Goal: Task Accomplishment & Management: Manage account settings

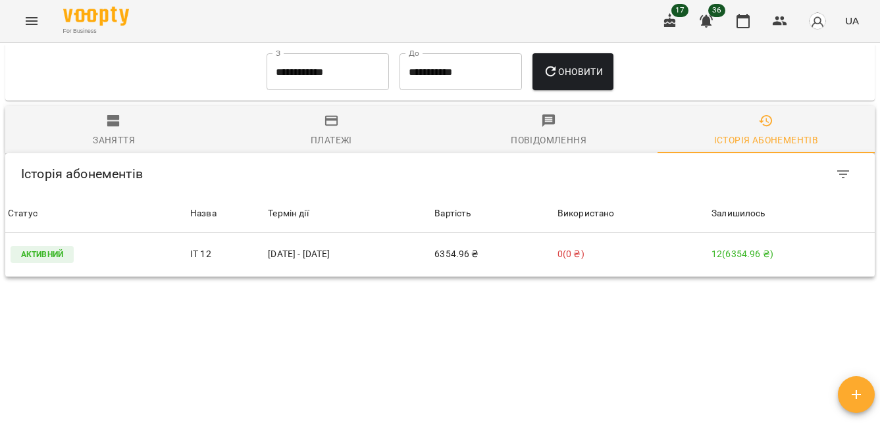
scroll to position [522, 0]
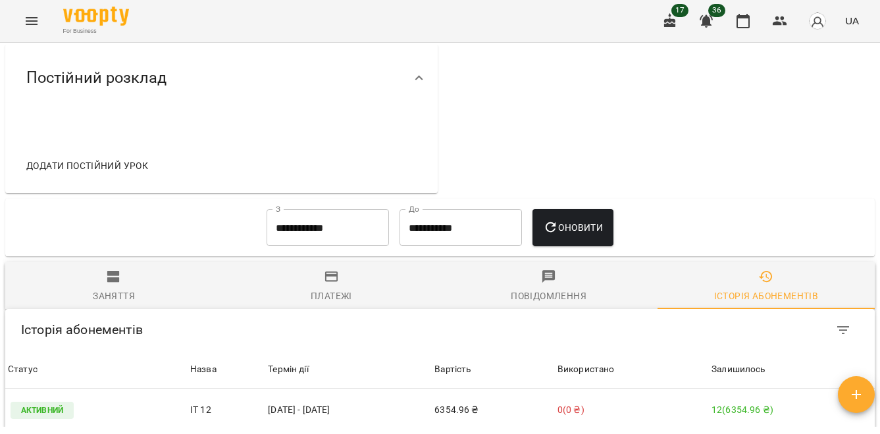
click at [34, 20] on icon "Menu" at bounding box center [32, 21] width 12 height 8
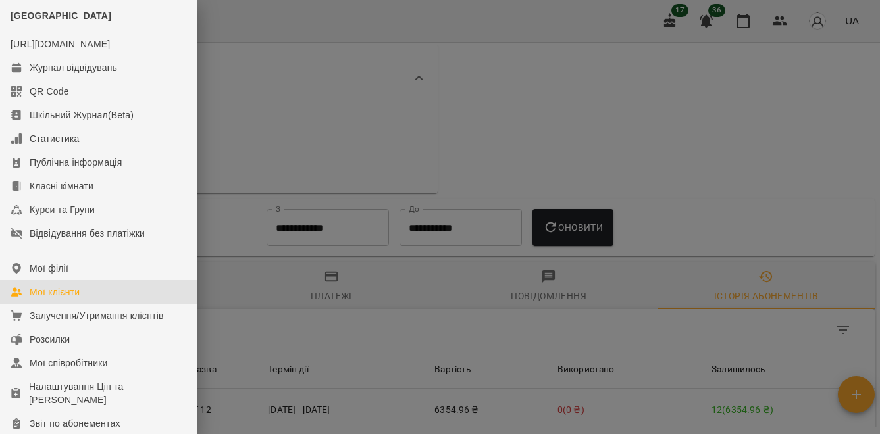
click at [54, 299] on div "Мої клієнти" at bounding box center [55, 291] width 50 height 13
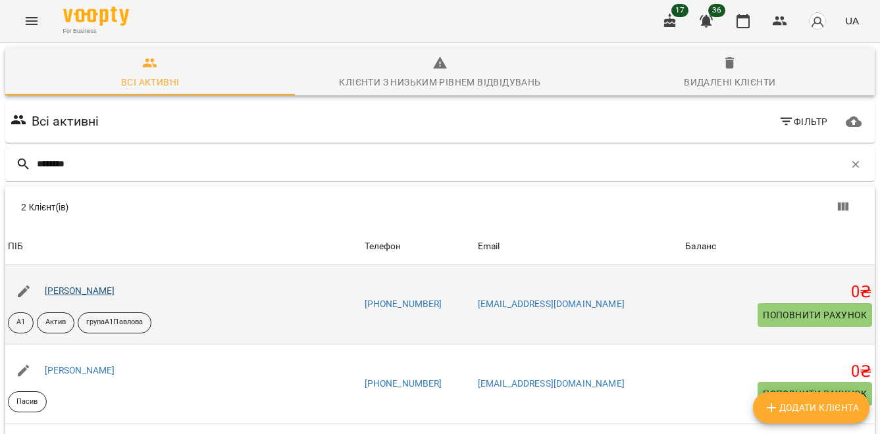
type input "********"
click at [115, 288] on link "[PERSON_NAME]" at bounding box center [80, 290] width 70 height 11
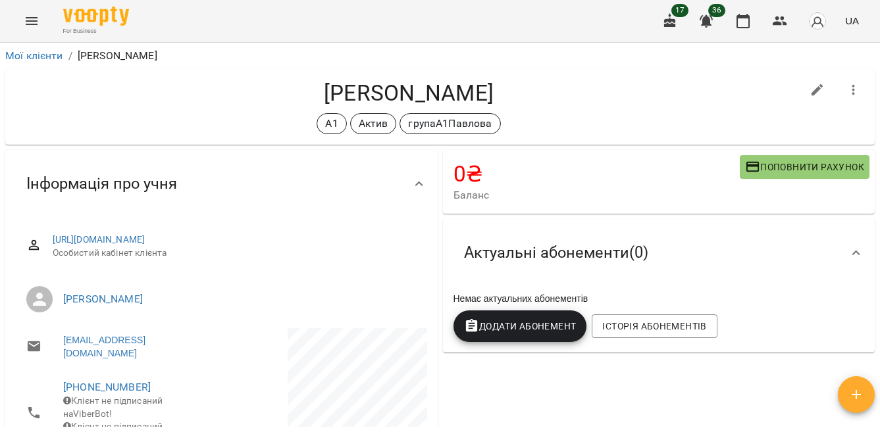
click at [30, 20] on icon "Menu" at bounding box center [32, 21] width 16 height 16
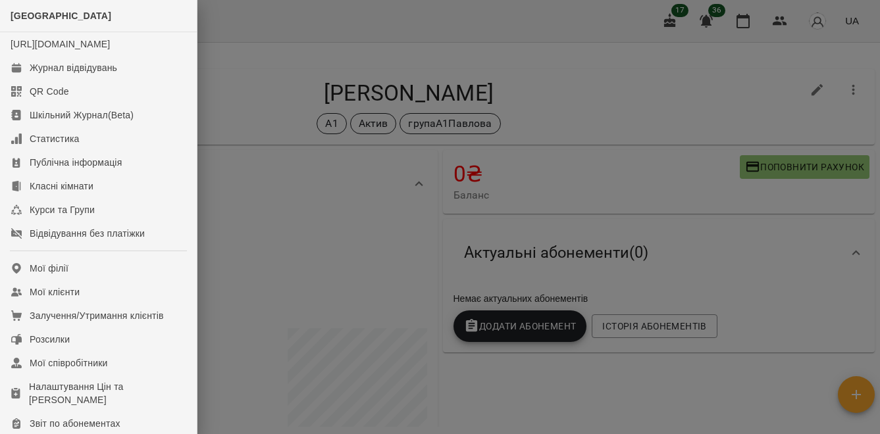
click at [260, 161] on div at bounding box center [440, 217] width 880 height 434
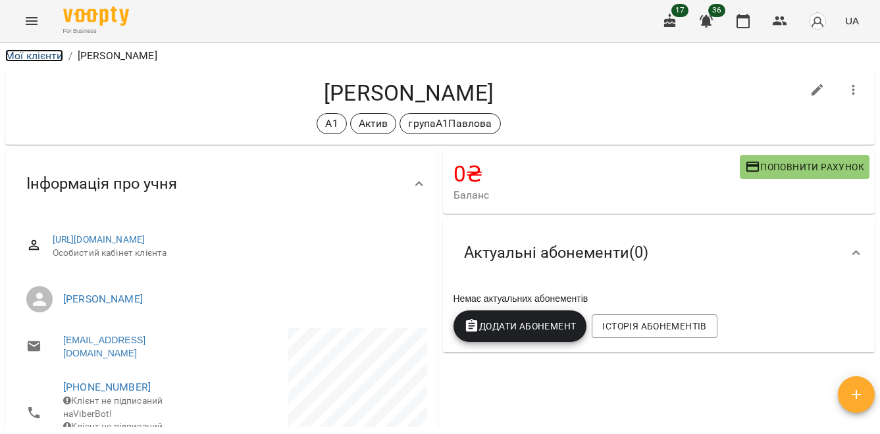
click at [47, 57] on link "Мої клієнти" at bounding box center [34, 55] width 58 height 12
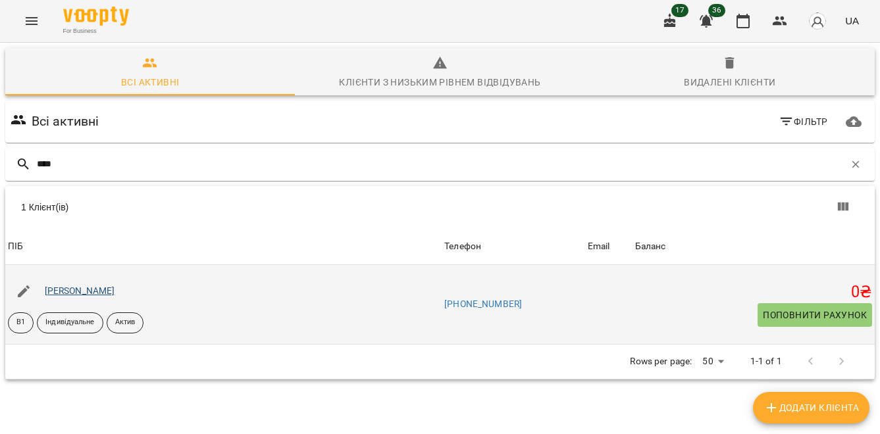
type input "****"
click at [115, 287] on link "[PERSON_NAME]" at bounding box center [80, 290] width 70 height 11
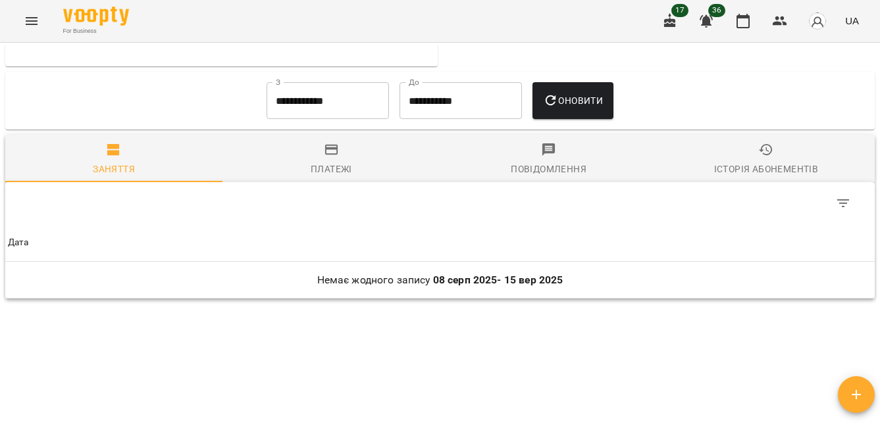
scroll to position [648, 0]
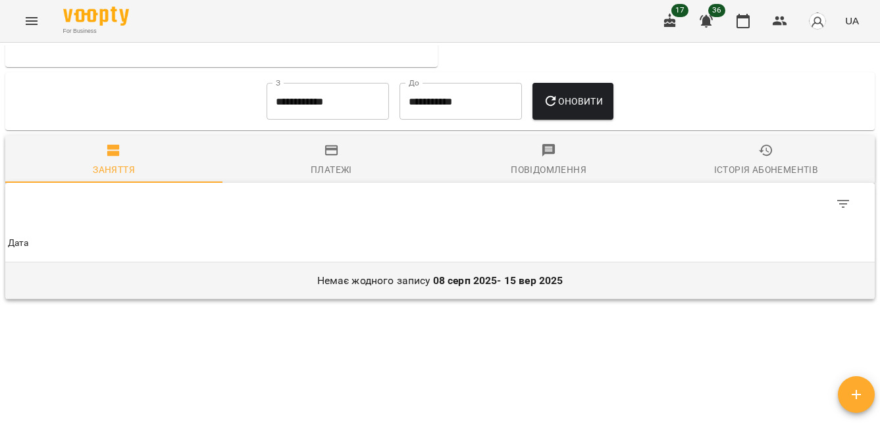
click at [489, 287] on b "[DATE] - [DATE]" at bounding box center [498, 280] width 130 height 12
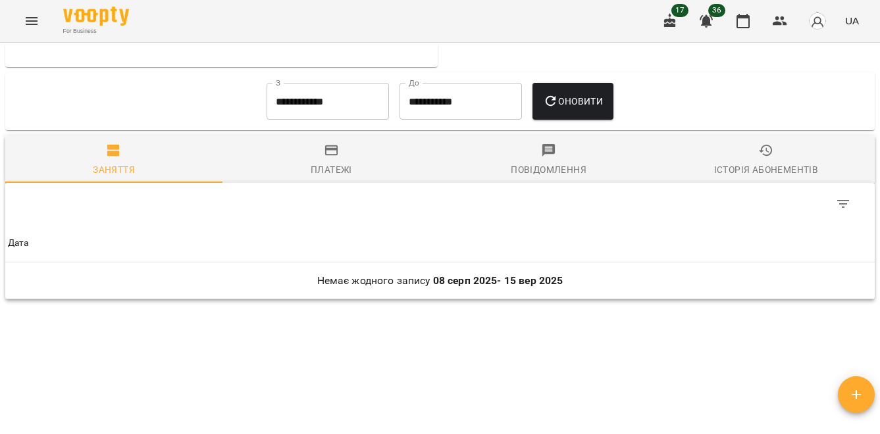
click at [334, 120] on input "**********" at bounding box center [327, 101] width 122 height 37
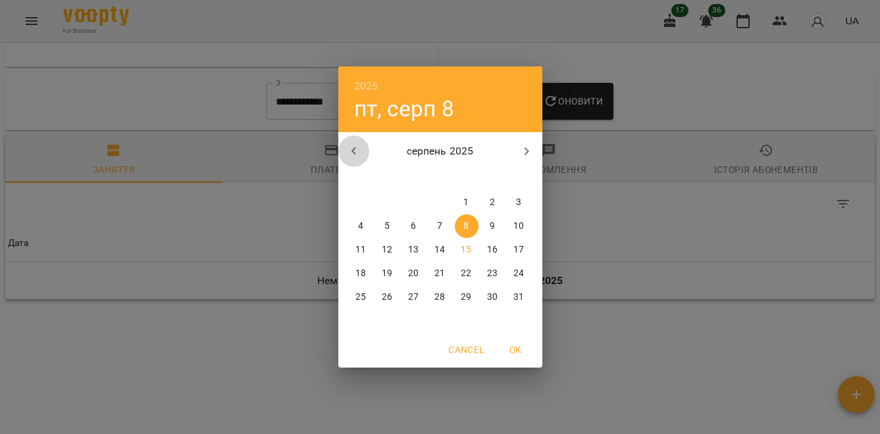
click at [347, 155] on icon "button" at bounding box center [354, 151] width 16 height 16
click at [351, 155] on icon "button" at bounding box center [354, 151] width 16 height 16
click at [522, 150] on icon "button" at bounding box center [526, 151] width 16 height 16
click at [383, 200] on span "1" at bounding box center [388, 202] width 24 height 13
type input "**********"
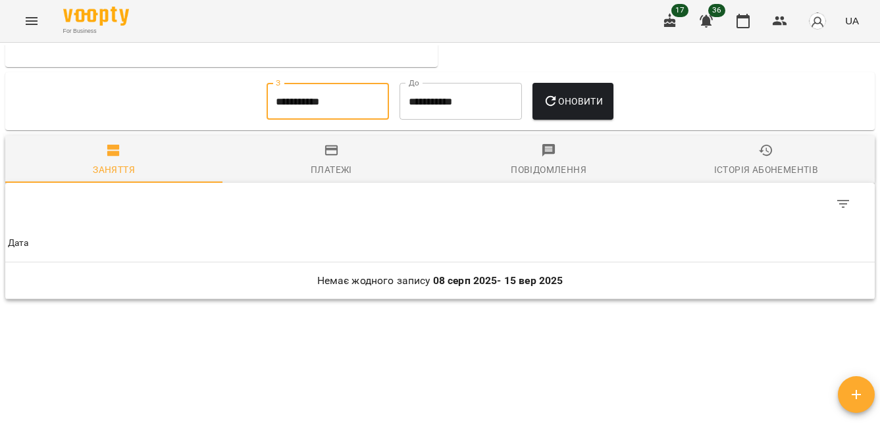
click at [579, 109] on span "Оновити" at bounding box center [573, 101] width 60 height 16
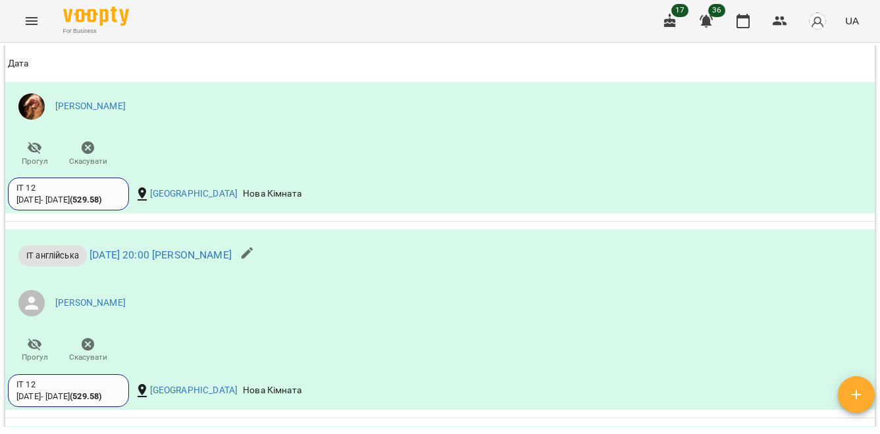
scroll to position [754, 0]
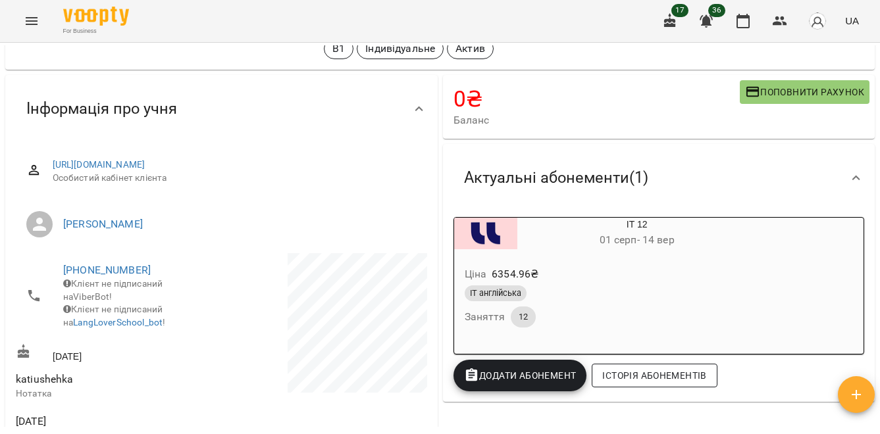
click at [627, 371] on span "Історія абонементів" at bounding box center [654, 376] width 104 height 16
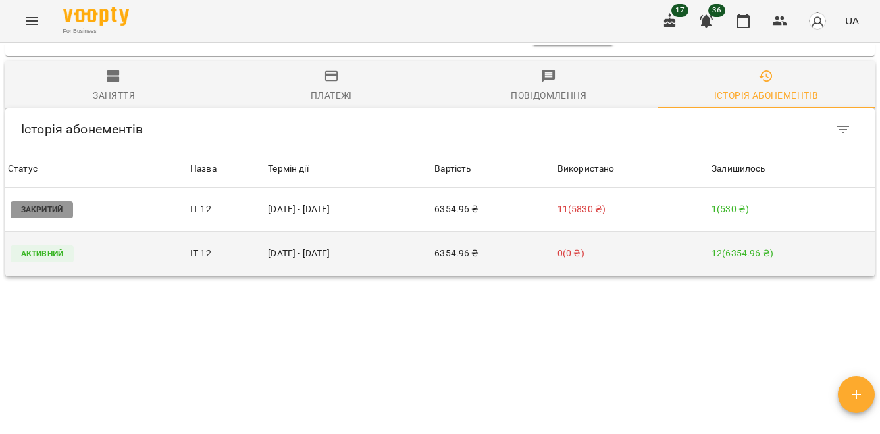
scroll to position [755, 0]
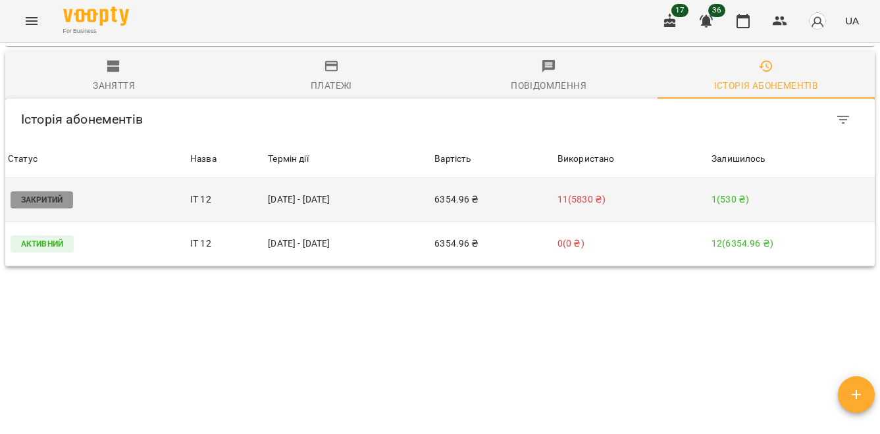
click at [38, 191] on p "Закритий" at bounding box center [42, 199] width 62 height 17
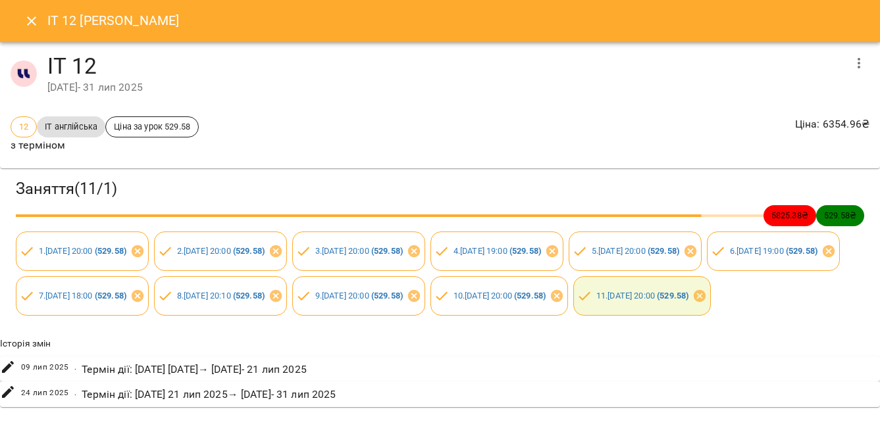
click at [856, 59] on icon "button" at bounding box center [859, 63] width 16 height 16
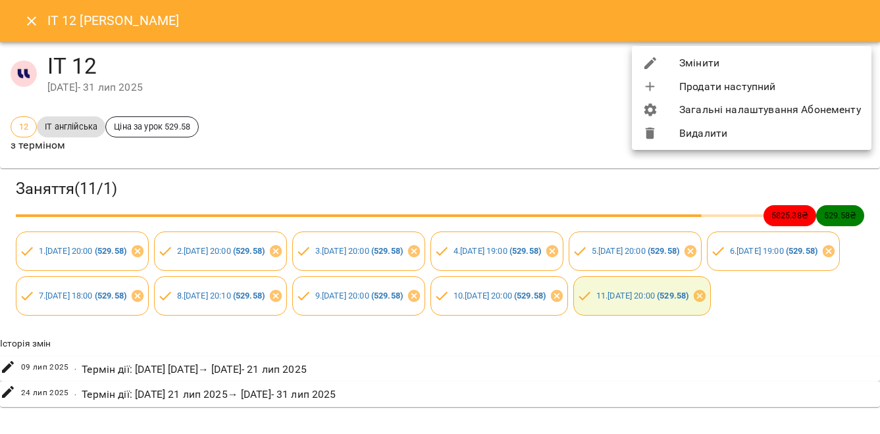
click at [530, 112] on div at bounding box center [440, 217] width 880 height 434
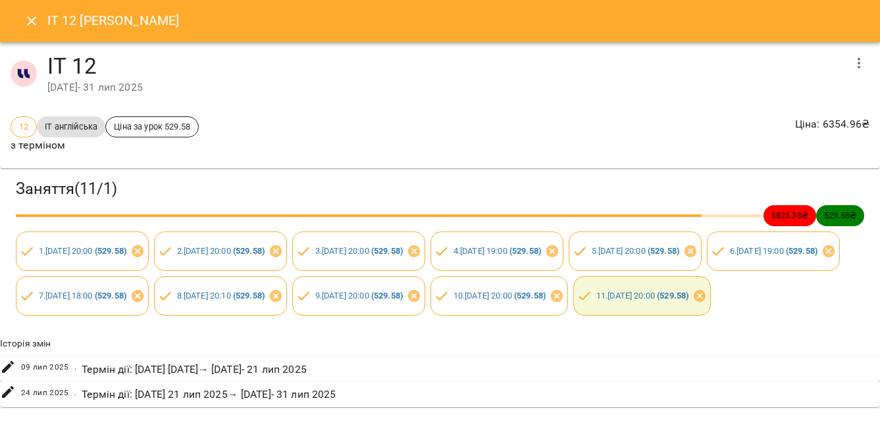
scroll to position [20, 0]
click at [28, 137] on p "з терміном" at bounding box center [105, 145] width 188 height 16
click at [588, 302] on span "11 . [DATE] 20:00 ( 529.58 )" at bounding box center [642, 295] width 109 height 12
click at [596, 301] on link "11 . [DATE] 20:00 ( 529.58 )" at bounding box center [642, 296] width 93 height 10
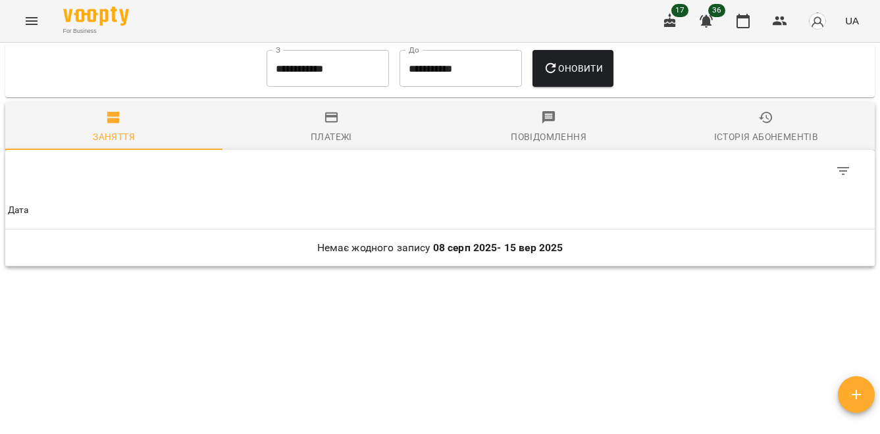
scroll to position [704, 0]
click at [339, 66] on input "**********" at bounding box center [327, 68] width 122 height 37
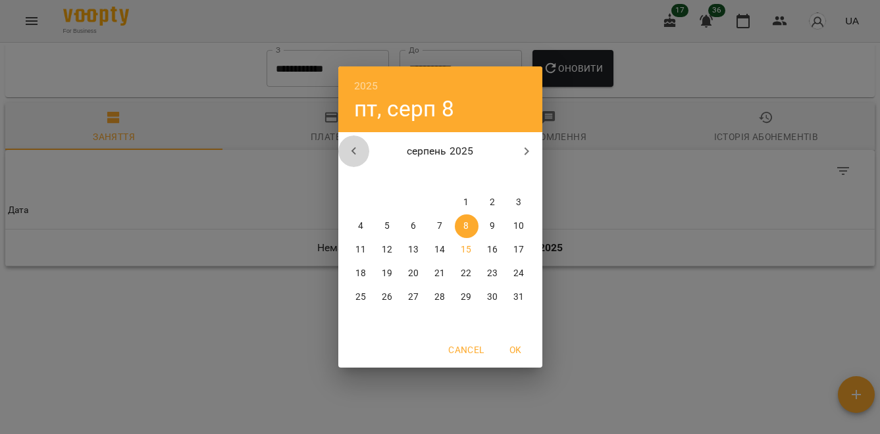
click at [364, 149] on button "button" at bounding box center [354, 152] width 32 height 32
click at [378, 207] on span "1" at bounding box center [388, 202] width 24 height 13
type input "**********"
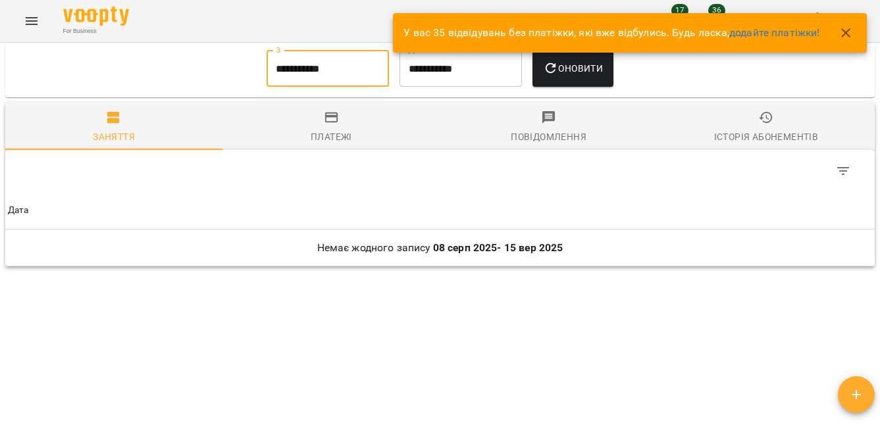
click at [565, 74] on span "Оновити" at bounding box center [573, 69] width 60 height 16
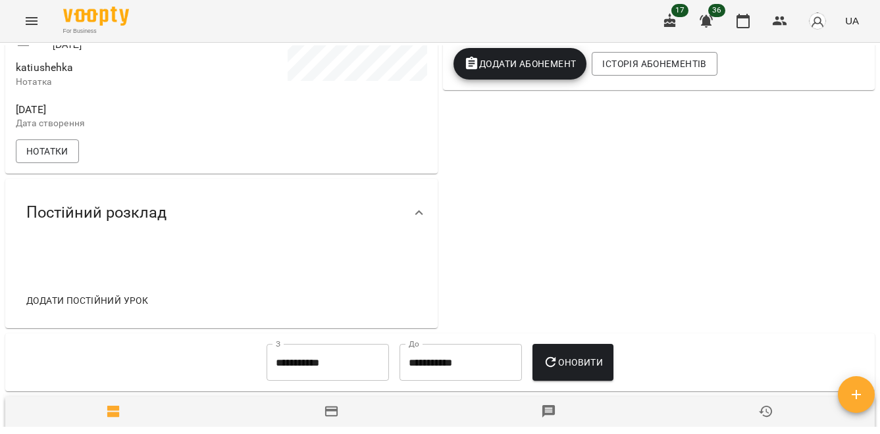
scroll to position [337, 0]
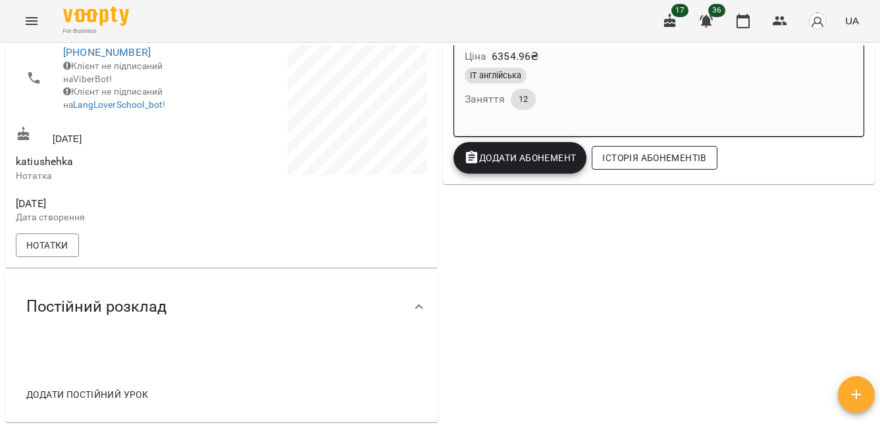
click at [663, 158] on span "Історія абонементів" at bounding box center [654, 158] width 104 height 16
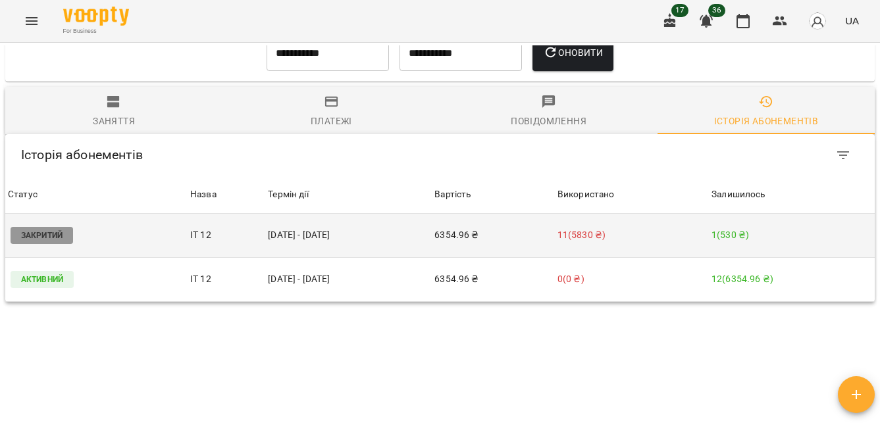
scroll to position [755, 0]
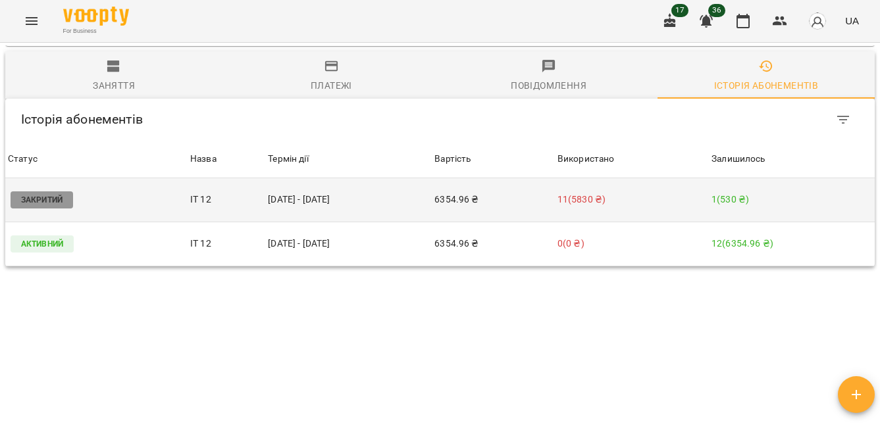
click at [726, 193] on p "1 ( 530 ₴ )" at bounding box center [791, 200] width 161 height 14
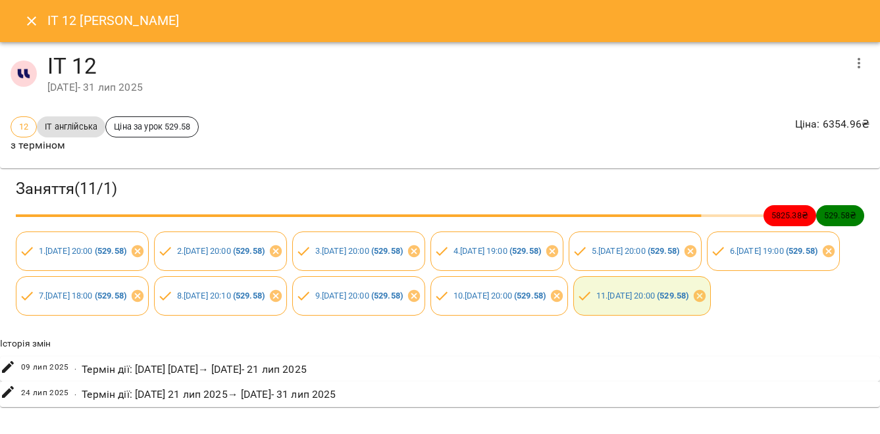
scroll to position [20, 0]
click at [860, 55] on icon "button" at bounding box center [859, 63] width 16 height 16
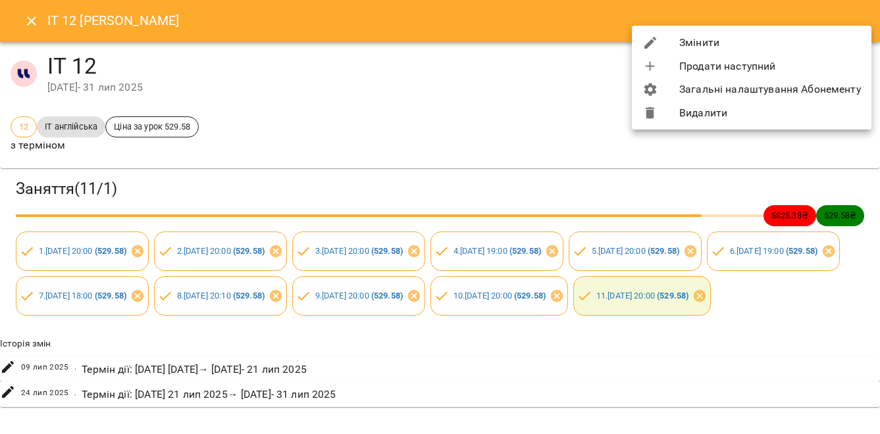
click at [514, 61] on div at bounding box center [440, 217] width 880 height 434
